Goal: Task Accomplishment & Management: Manage account settings

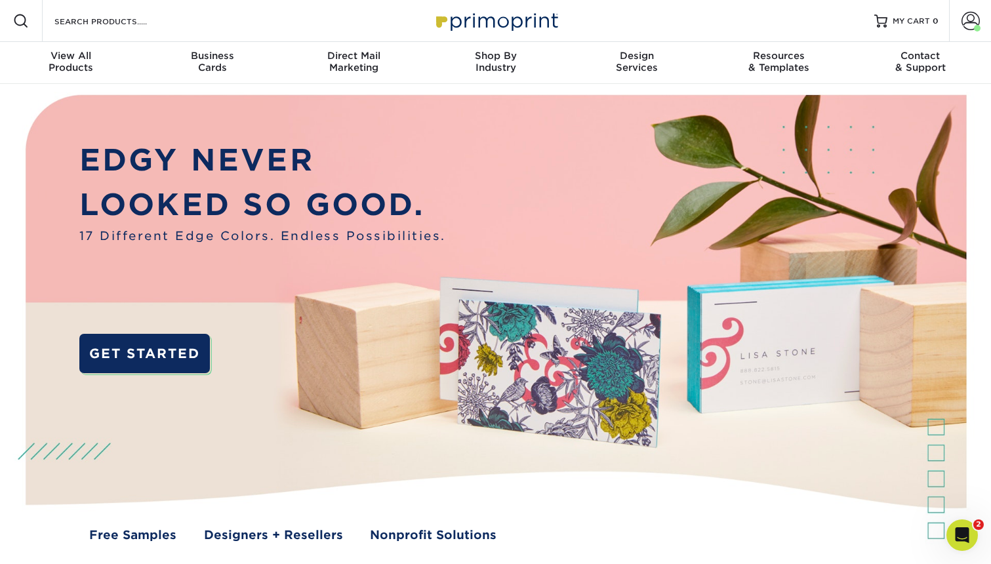
click at [686, 200] on img at bounding box center [496, 329] width 982 height 491
click at [963, 20] on span at bounding box center [971, 21] width 18 height 18
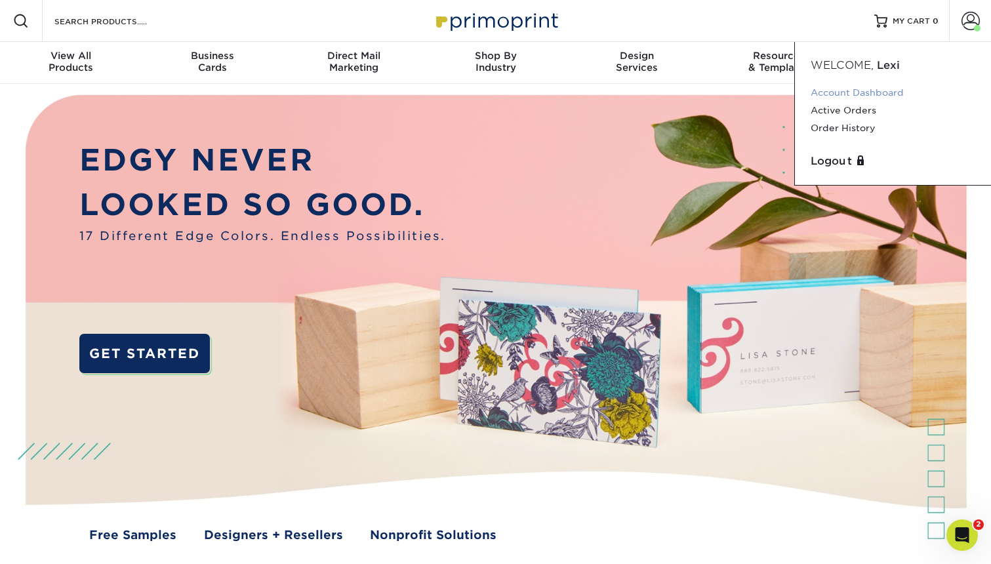
click at [832, 95] on link "Account Dashboard" at bounding box center [893, 93] width 165 height 18
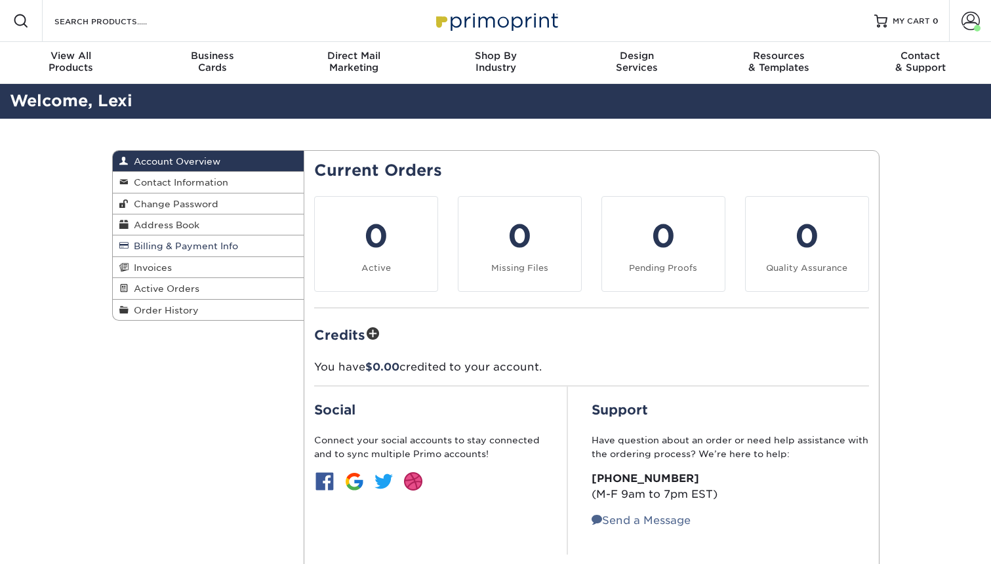
click at [190, 248] on span "Billing & Payment Info" at bounding box center [184, 246] width 110 height 10
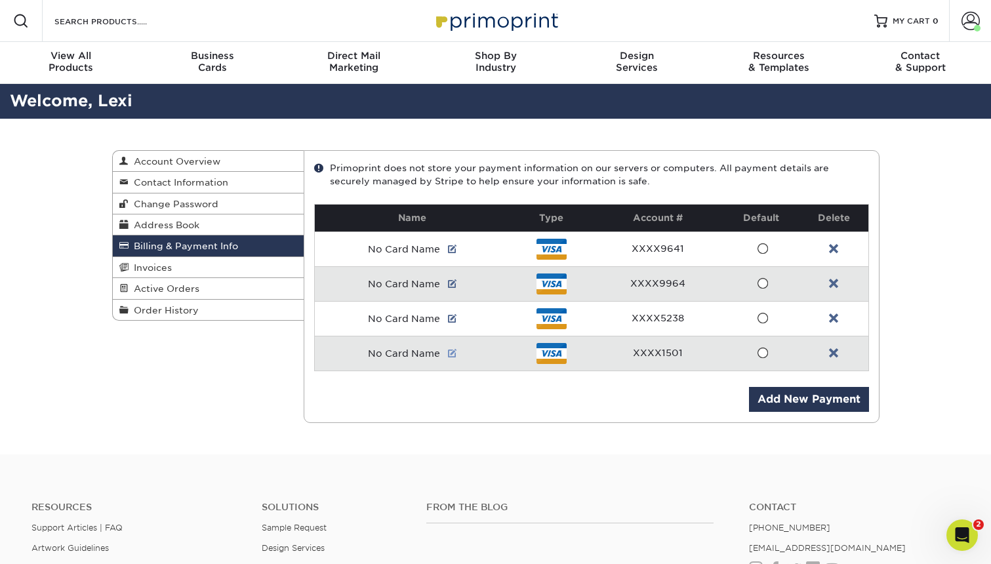
click at [454, 355] on link at bounding box center [452, 353] width 9 height 10
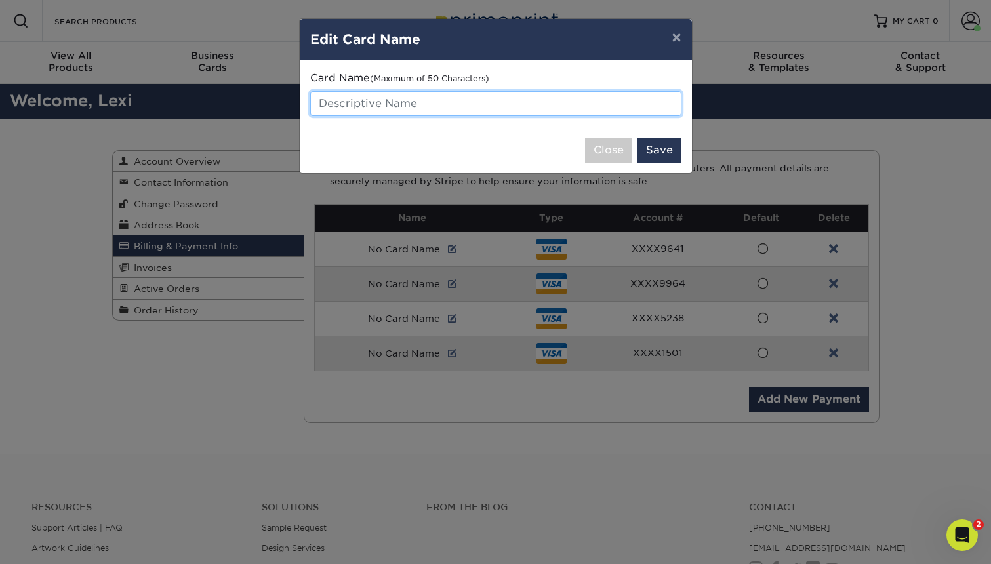
click at [348, 102] on input "text" at bounding box center [495, 103] width 371 height 25
type input "Shared Ops Card"
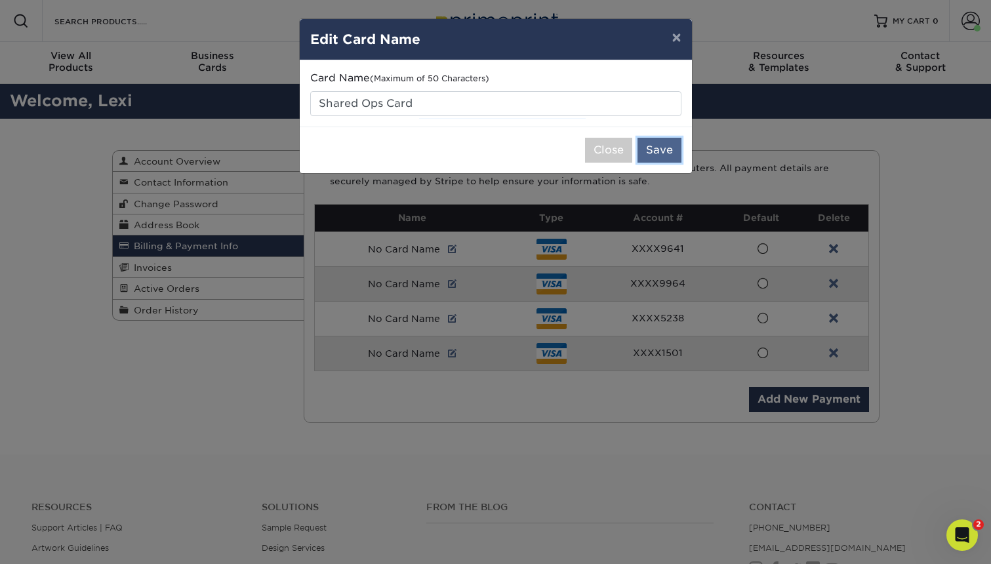
click at [665, 149] on button "Save" at bounding box center [660, 150] width 44 height 25
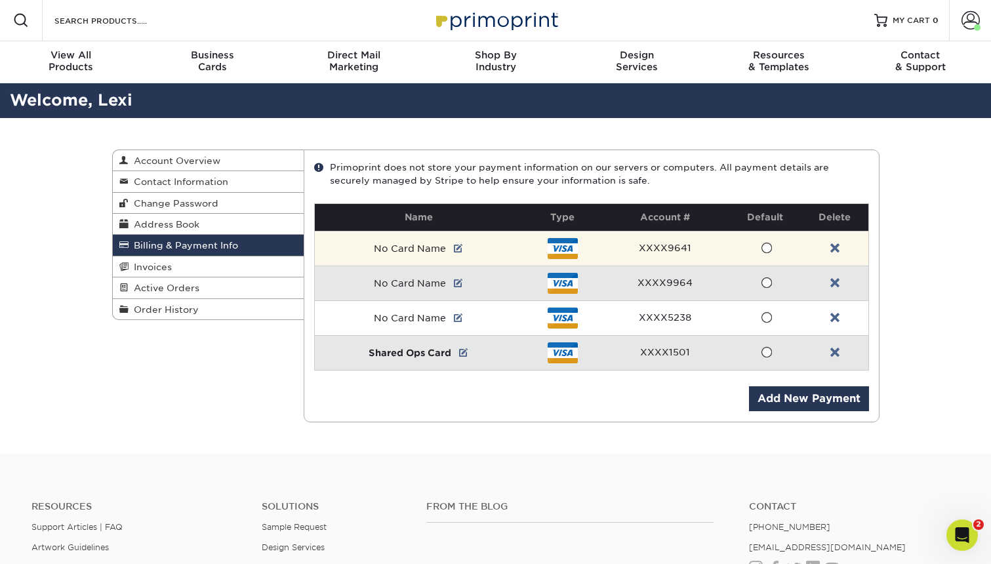
scroll to position [1, 0]
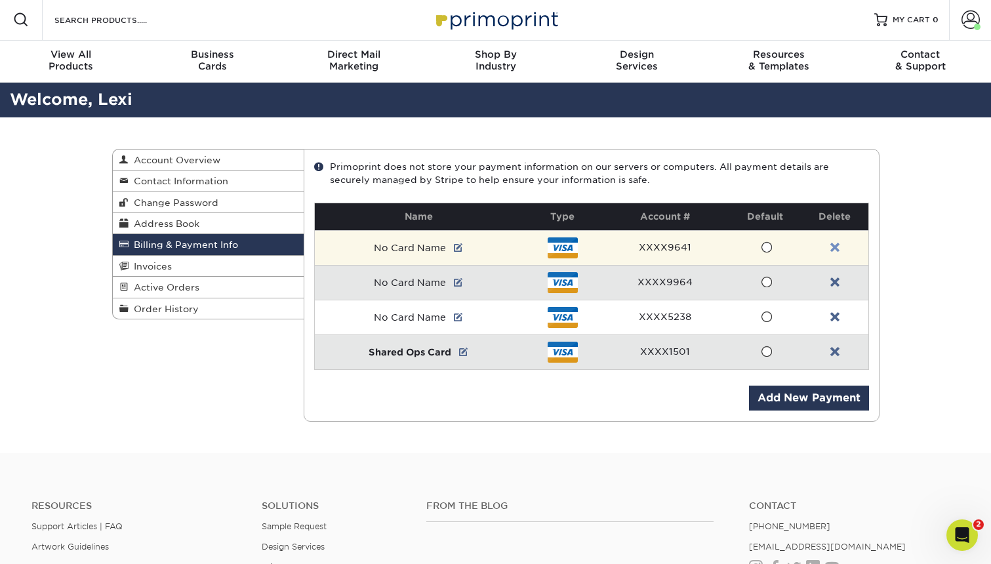
click at [832, 247] on link at bounding box center [835, 248] width 9 height 10
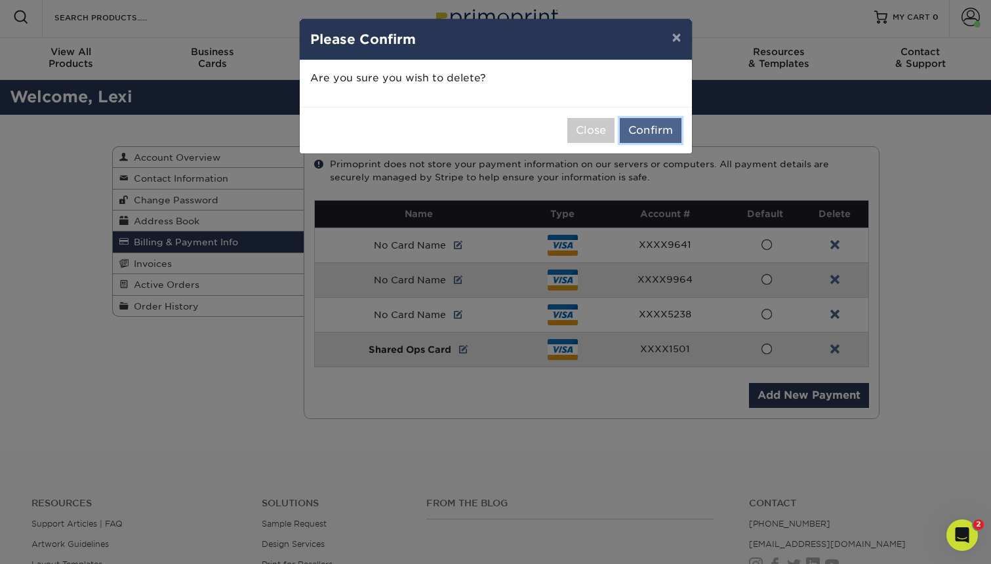
click at [651, 133] on button "Confirm" at bounding box center [651, 130] width 62 height 25
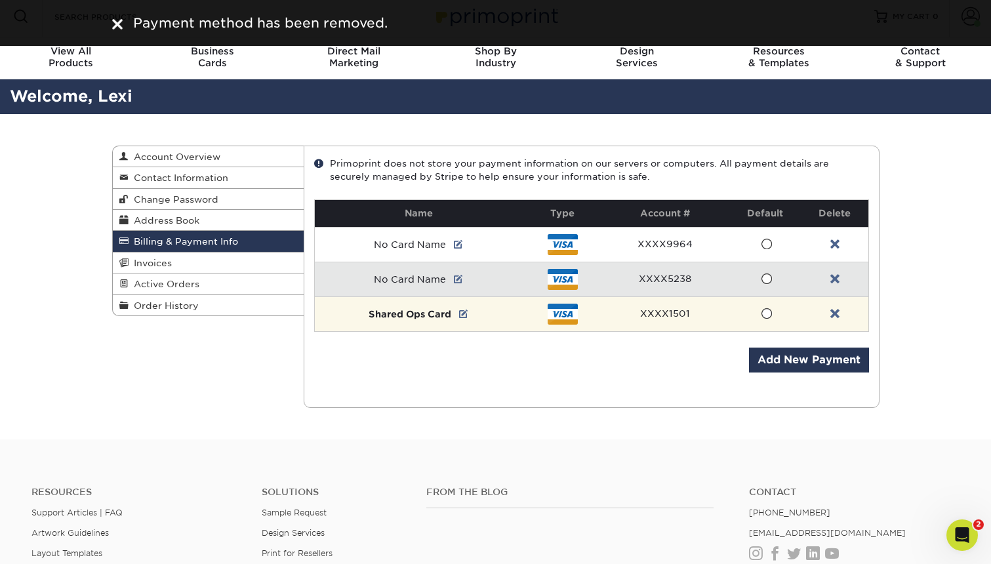
scroll to position [7, 0]
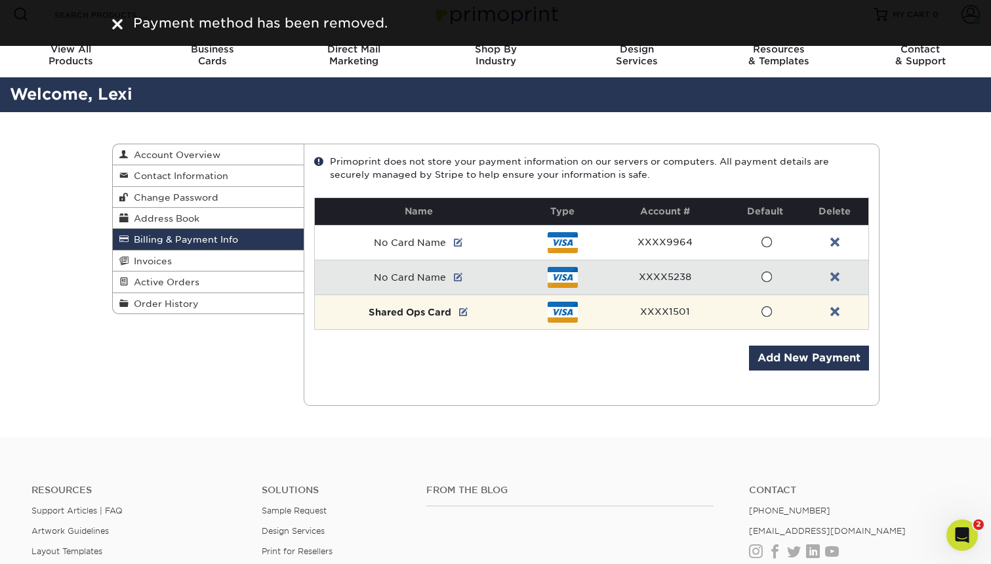
click at [770, 313] on span at bounding box center [766, 312] width 11 height 12
click at [0, 0] on input "radio" at bounding box center [0, 0] width 0 height 0
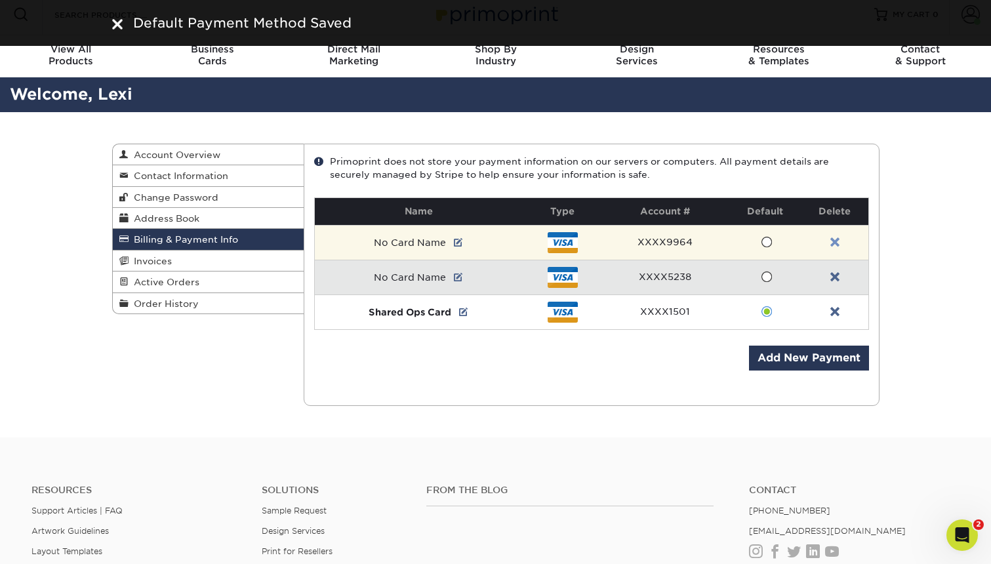
click at [836, 242] on link at bounding box center [835, 243] width 9 height 10
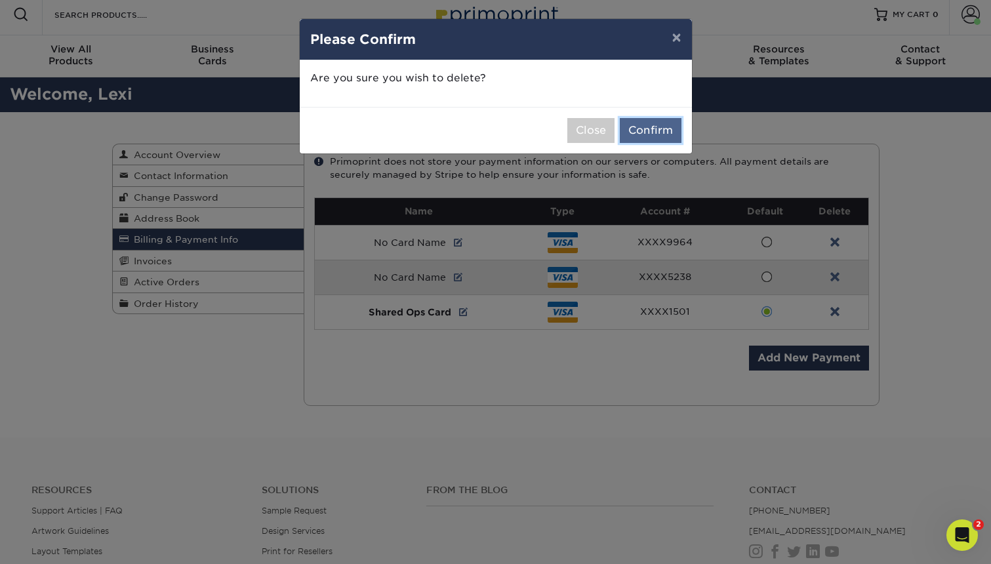
click at [656, 132] on button "Confirm" at bounding box center [651, 130] width 62 height 25
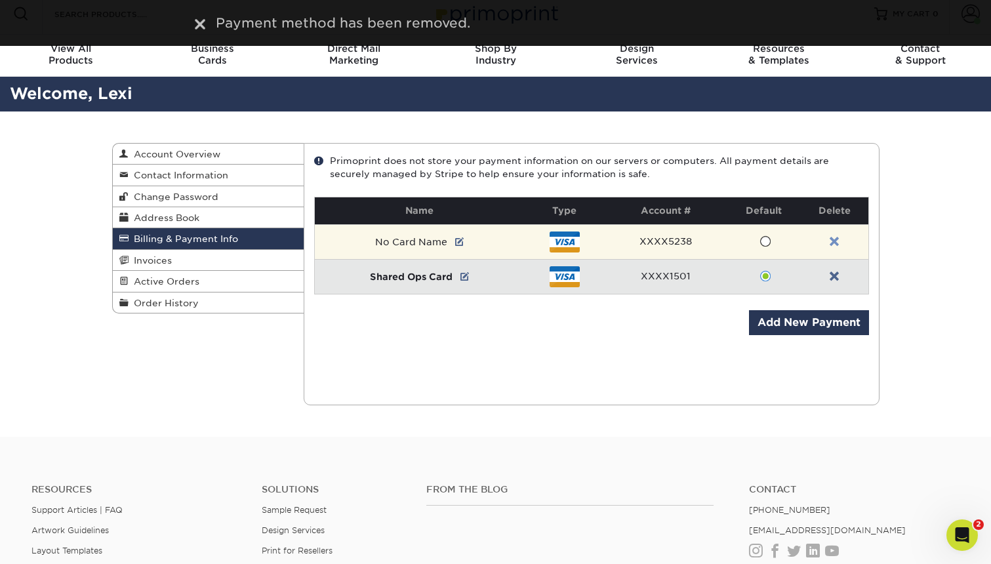
scroll to position [8, 0]
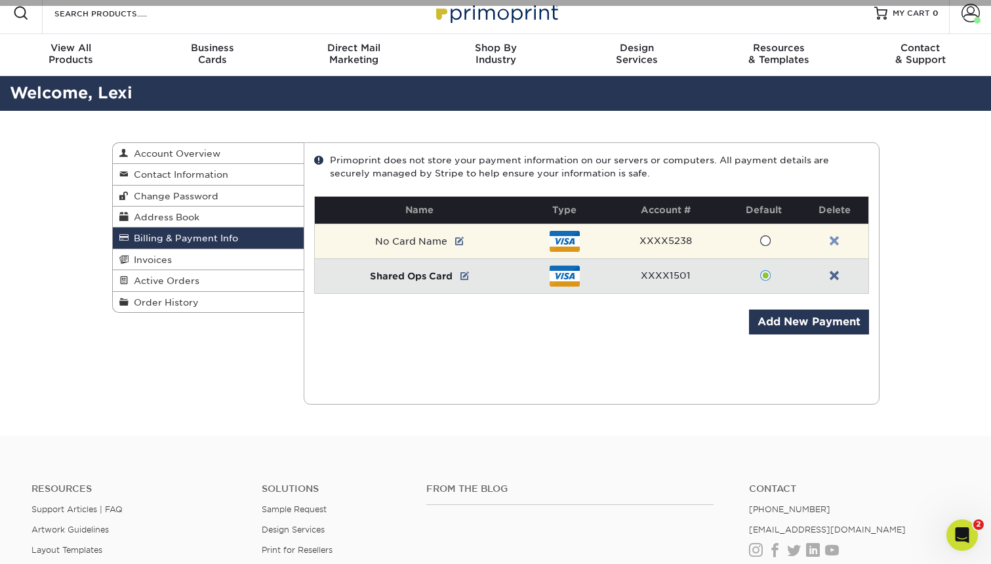
click at [832, 241] on link at bounding box center [834, 241] width 9 height 10
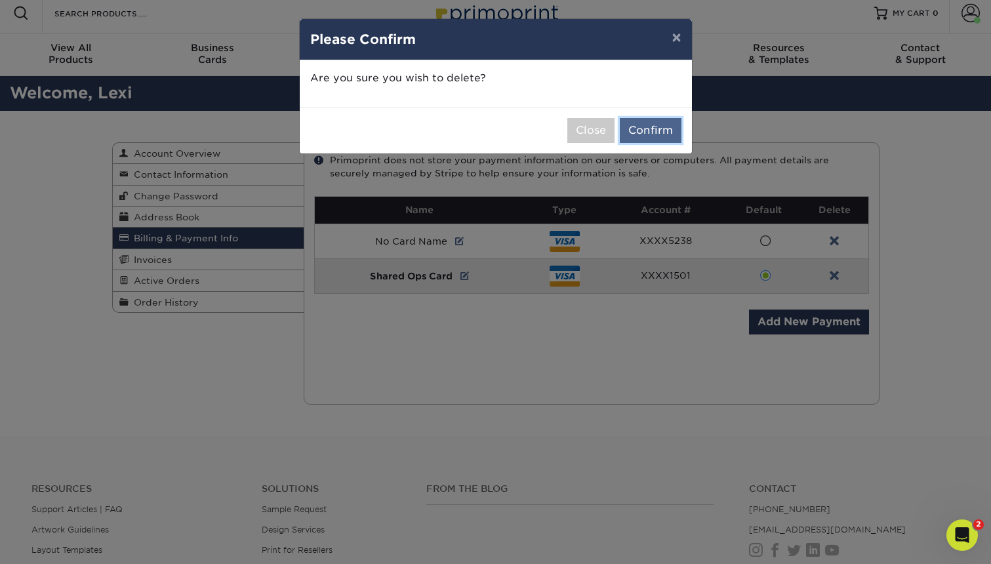
click at [647, 135] on button "Confirm" at bounding box center [651, 130] width 62 height 25
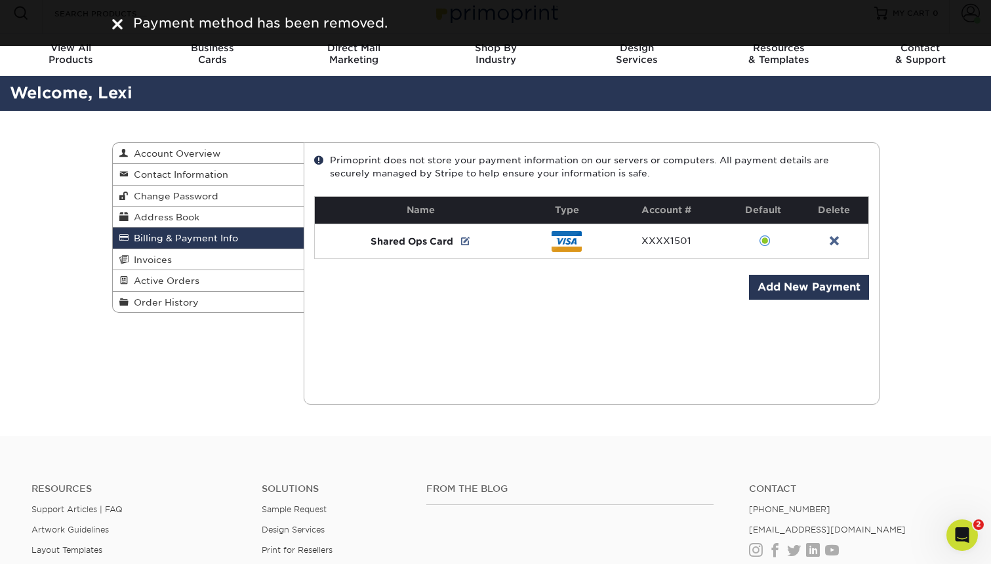
click at [659, 295] on div "Current Orders 0 Active 0 Missing Files" at bounding box center [592, 273] width 576 height 262
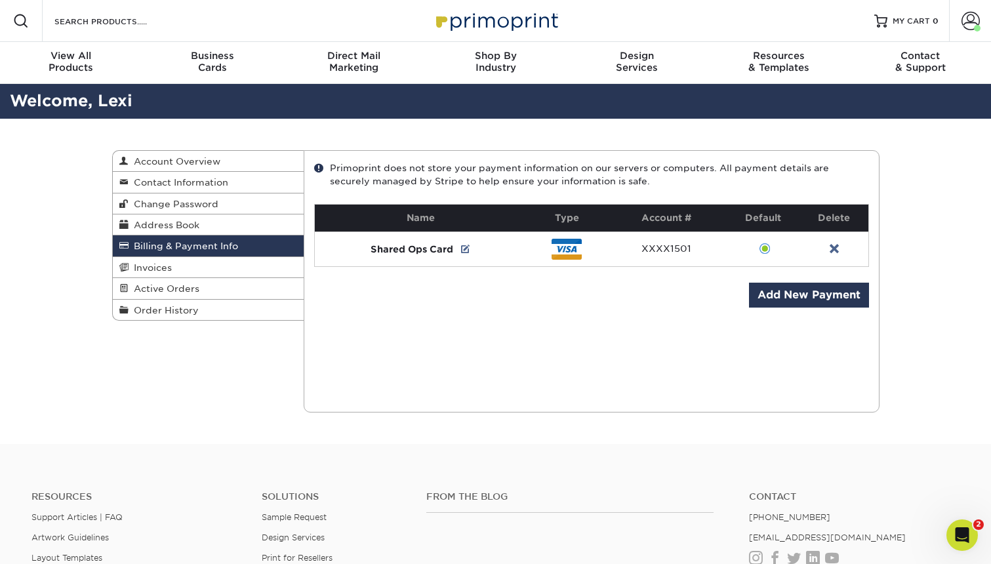
click at [529, 309] on div "Current Orders 0 Active 0 Missing Files" at bounding box center [592, 281] width 576 height 262
